Goal: Task Accomplishment & Management: Complete application form

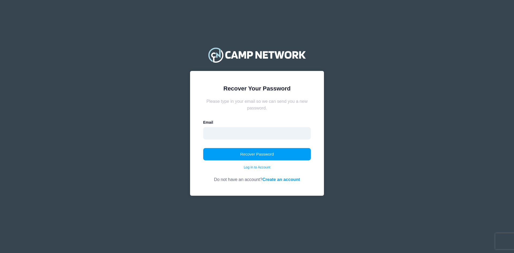
click at [213, 134] on input "email" at bounding box center [257, 133] width 108 height 12
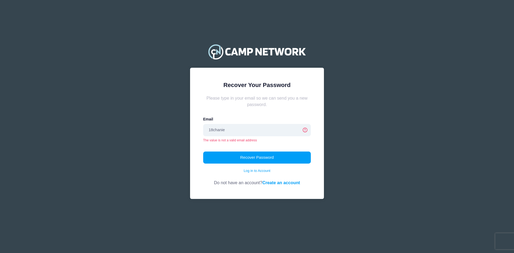
type input "[EMAIL_ADDRESS][DOMAIN_NAME]"
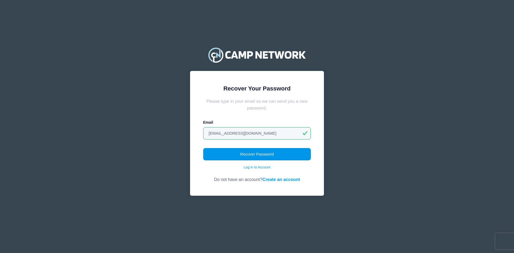
click at [247, 157] on button "Recover Password" at bounding box center [257, 154] width 108 height 12
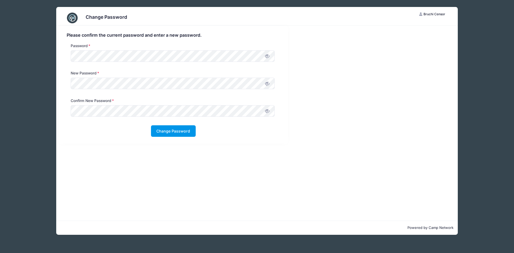
click at [164, 134] on button "Change Password" at bounding box center [173, 131] width 45 height 12
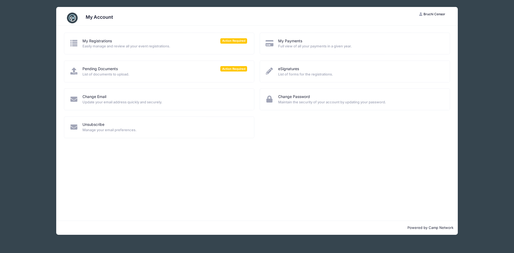
click at [192, 46] on span "Easily manage and review all your event registrations." at bounding box center [165, 46] width 165 height 5
click at [238, 42] on span "Action Required" at bounding box center [233, 40] width 27 height 5
click at [77, 47] on icon at bounding box center [74, 43] width 9 height 7
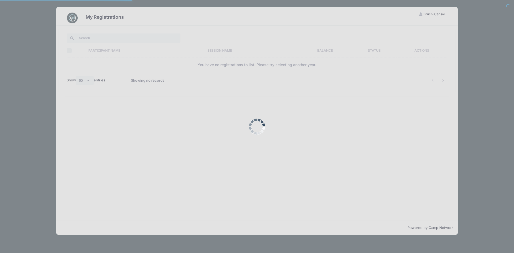
select select "50"
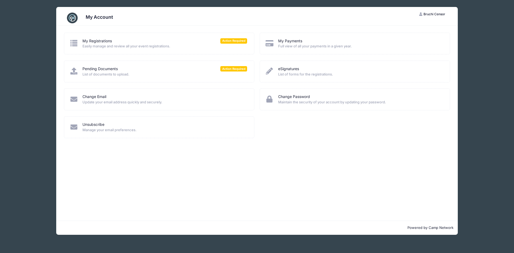
click at [230, 70] on span "Action Required" at bounding box center [233, 68] width 27 height 5
click at [184, 74] on span "List of documents to upload." at bounding box center [165, 74] width 165 height 5
click at [235, 69] on span "Action Required" at bounding box center [233, 68] width 27 height 5
click at [231, 70] on span "Action Required" at bounding box center [233, 68] width 27 height 5
click at [188, 74] on span "List of documents to upload." at bounding box center [165, 74] width 165 height 5
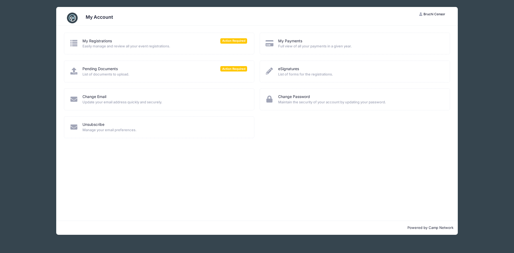
click at [180, 73] on span "List of documents to upload." at bounding box center [165, 74] width 165 height 5
click at [73, 71] on icon at bounding box center [74, 71] width 9 height 7
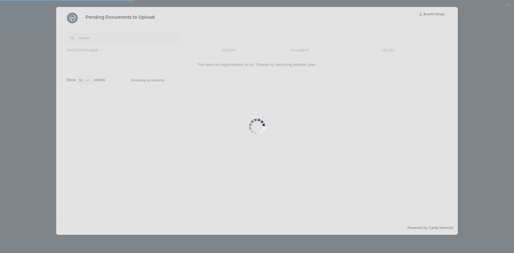
select select "50"
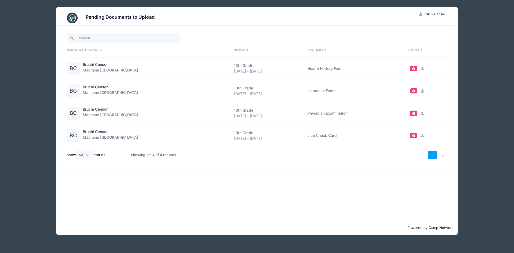
click at [311, 69] on td "Health History Form" at bounding box center [355, 69] width 101 height 23
click at [247, 70] on div "[DATE] - [DATE]" at bounding box center [268, 72] width 68 height 6
click at [412, 69] on span at bounding box center [414, 68] width 4 height 3
click at [419, 69] on link at bounding box center [422, 68] width 6 height 5
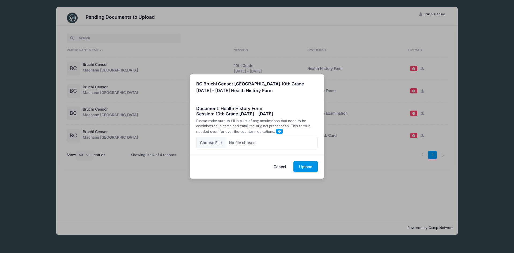
click at [306, 171] on button "Upload" at bounding box center [306, 167] width 24 height 12
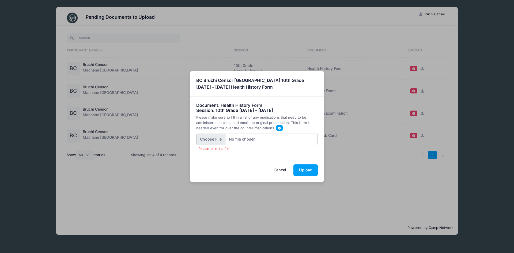
click at [212, 142] on input "Please select a file." at bounding box center [257, 140] width 122 height 12
click at [243, 141] on input "Please select a file." at bounding box center [257, 140] width 122 height 12
click at [262, 40] on div "× [GEOGRAPHIC_DATA] Bruchi Censor [GEOGRAPHIC_DATA] 10th Grade [DATE] - [DATE] …" at bounding box center [257, 126] width 514 height 253
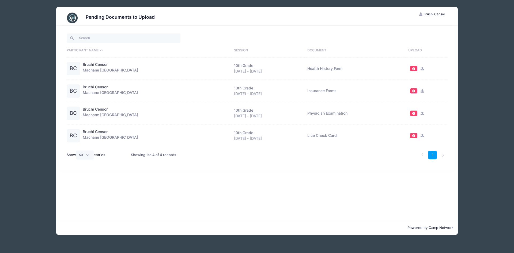
click at [413, 91] on span at bounding box center [414, 90] width 4 height 3
click at [413, 92] on span at bounding box center [414, 90] width 4 height 3
click at [419, 92] on link at bounding box center [422, 90] width 6 height 5
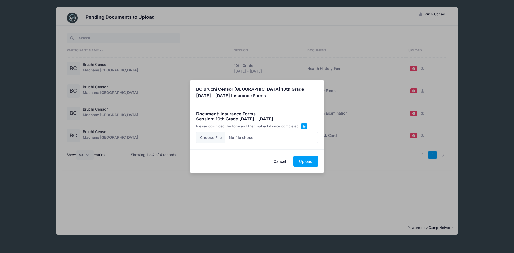
click at [303, 126] on span at bounding box center [304, 126] width 3 height 3
